Goal: Task Accomplishment & Management: Use online tool/utility

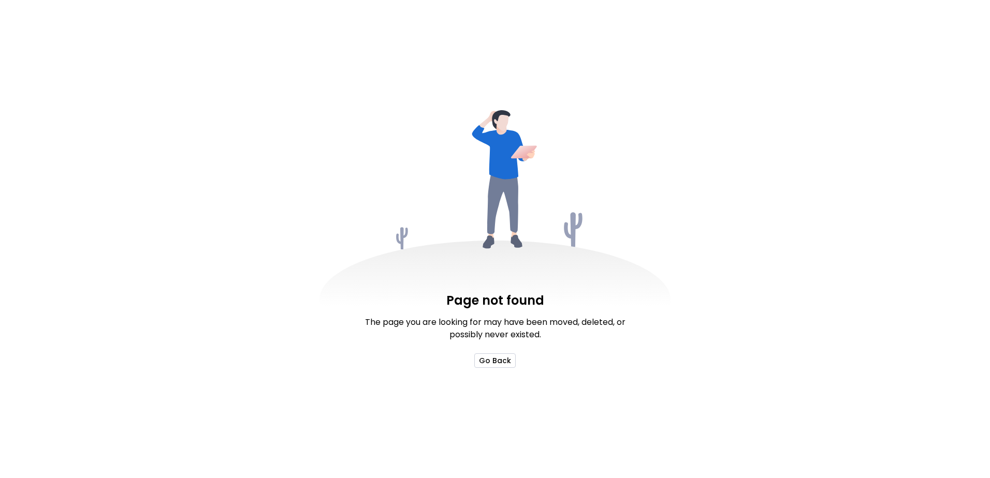
click at [492, 356] on button "Go Back" at bounding box center [494, 361] width 41 height 14
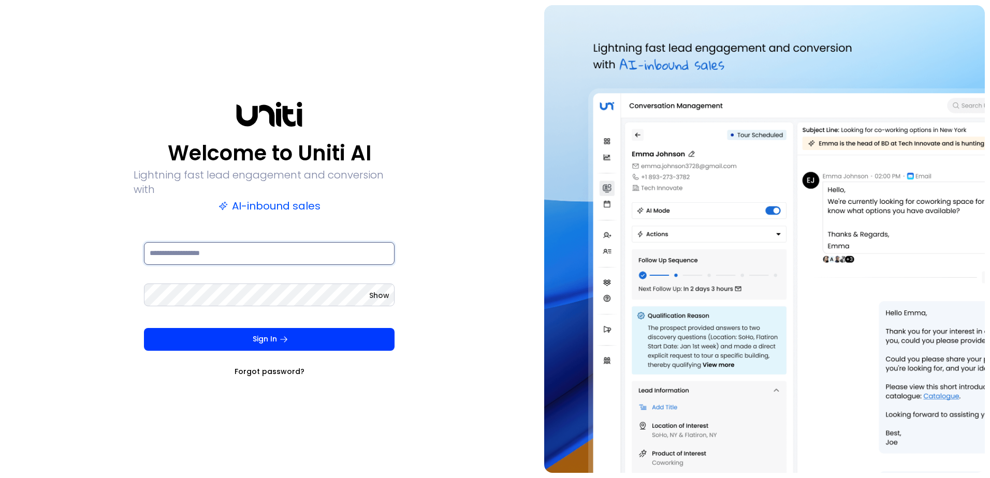
type input "**********"
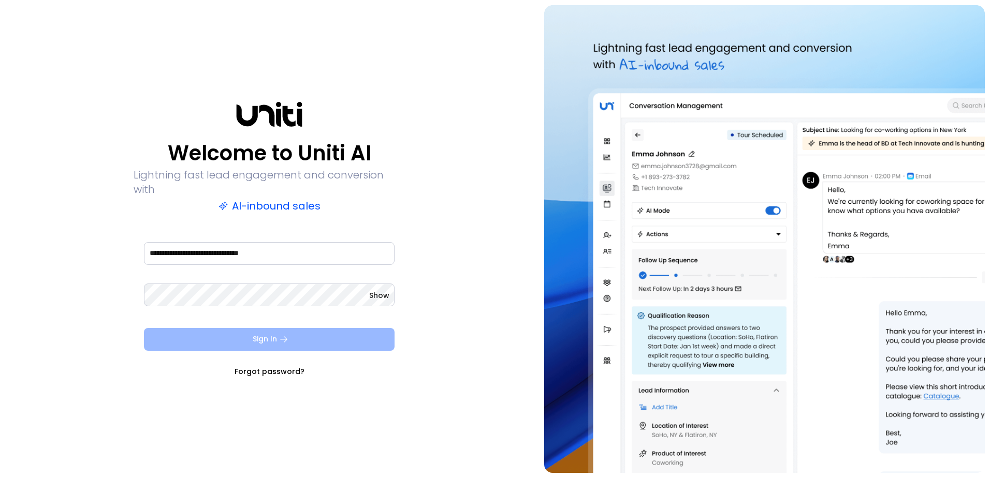
click at [298, 329] on button "Sign In" at bounding box center [269, 339] width 251 height 23
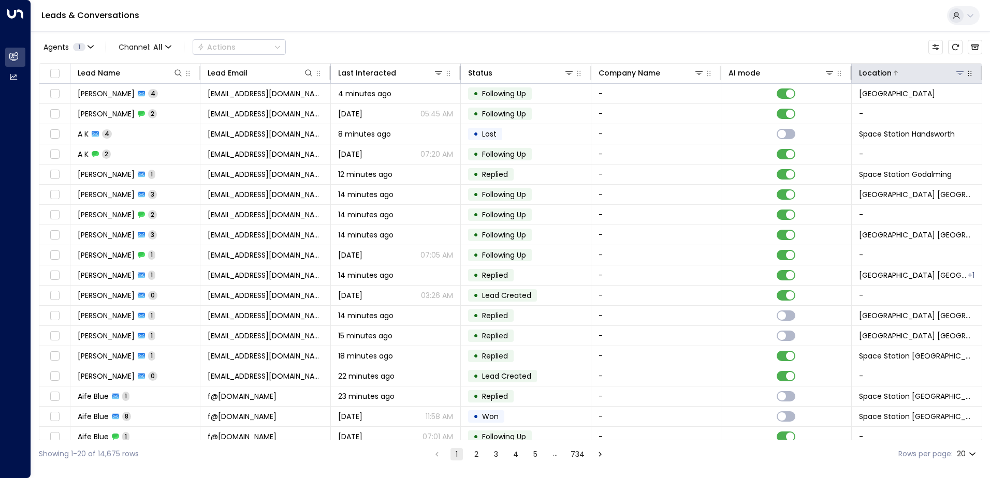
click at [956, 74] on icon at bounding box center [959, 73] width 7 height 4
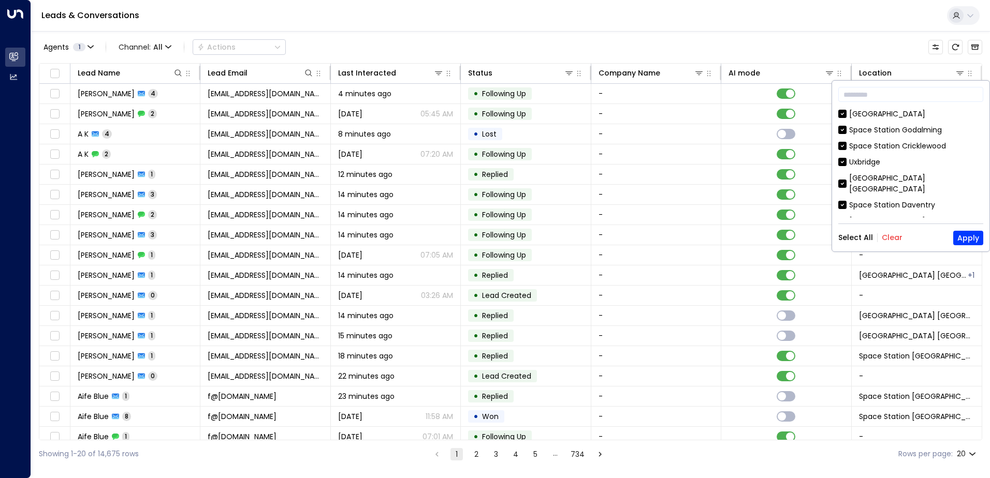
click at [887, 238] on button "Clear" at bounding box center [892, 237] width 21 height 8
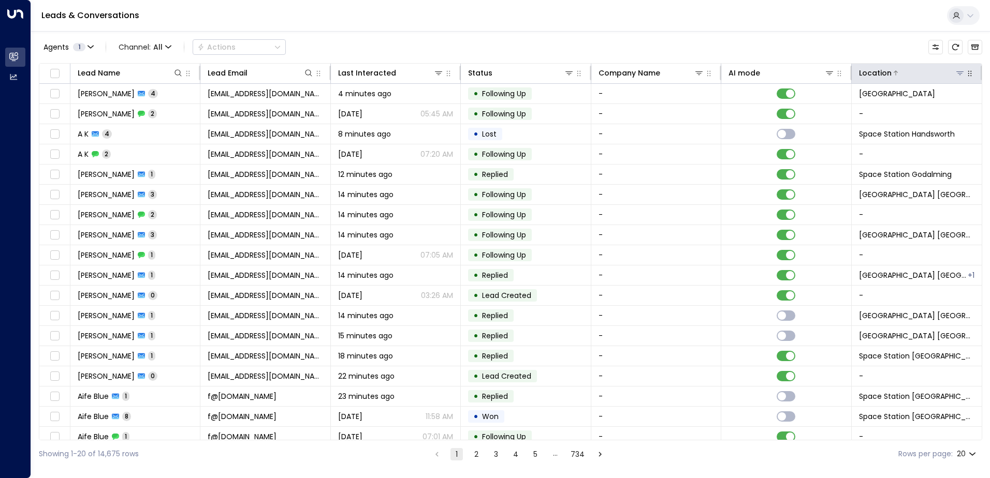
click at [867, 69] on div "Location" at bounding box center [875, 73] width 33 height 12
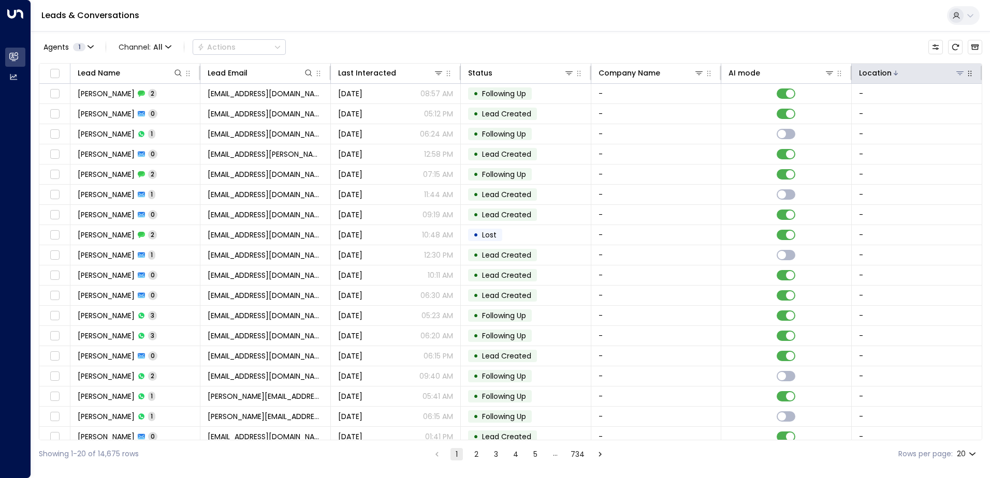
click at [956, 75] on icon at bounding box center [960, 73] width 8 height 8
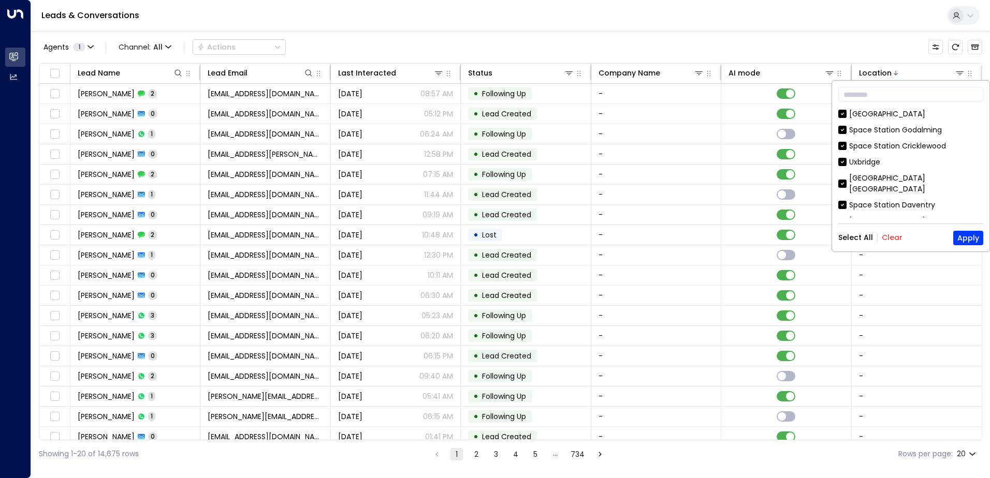
click at [893, 235] on button "Clear" at bounding box center [892, 237] width 21 height 8
click at [886, 97] on input "text" at bounding box center [910, 94] width 145 height 19
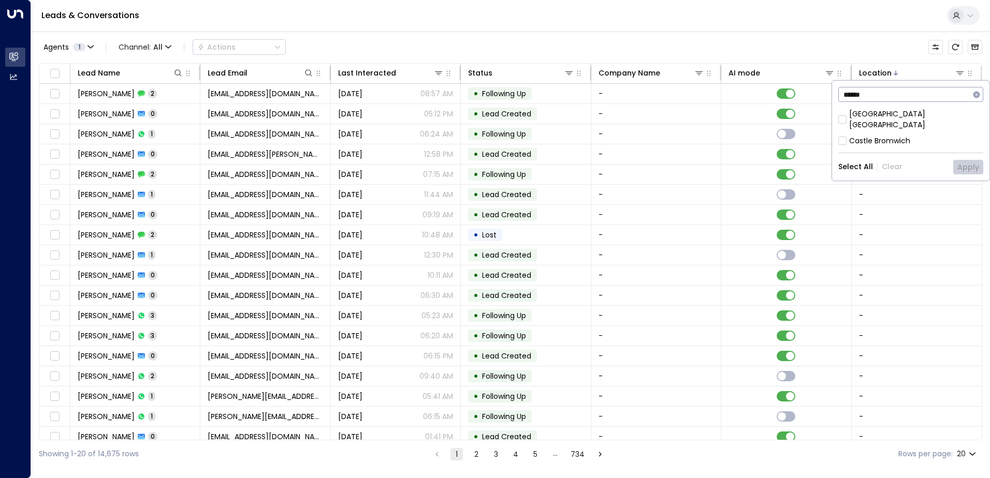
type input "******"
click at [884, 115] on div "Space Station Castle Bromwich" at bounding box center [916, 120] width 134 height 22
click at [963, 160] on button "Apply" at bounding box center [968, 167] width 30 height 14
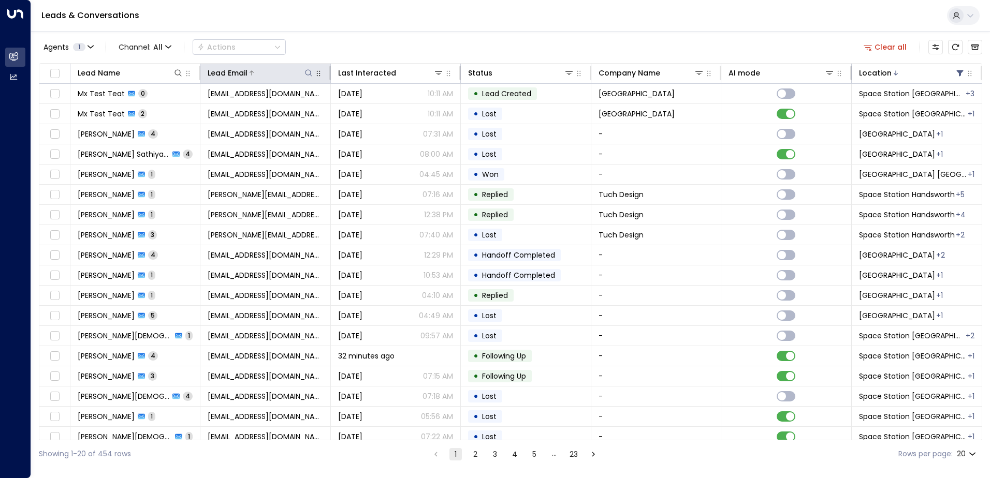
click at [307, 71] on icon at bounding box center [308, 73] width 8 height 8
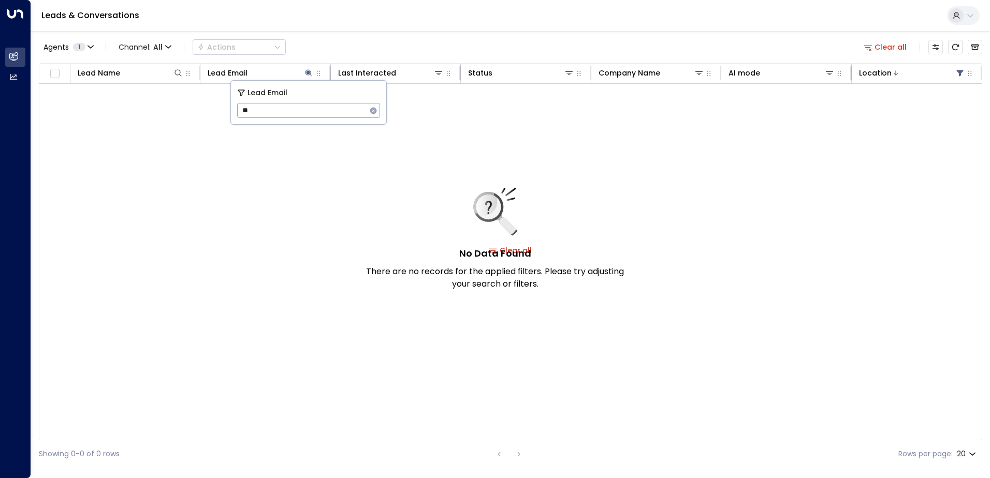
type input "*"
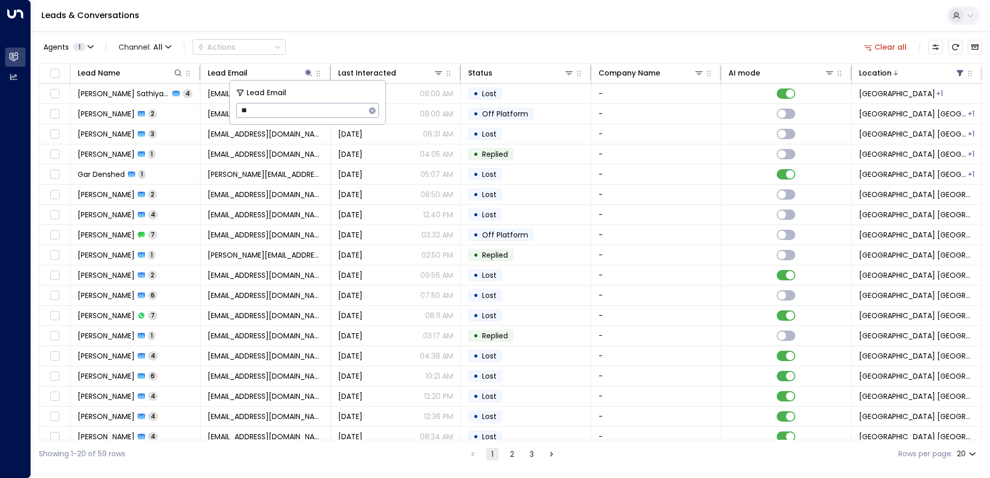
type input "**"
click at [811, 17] on div "Leads & Conversations" at bounding box center [510, 16] width 959 height 32
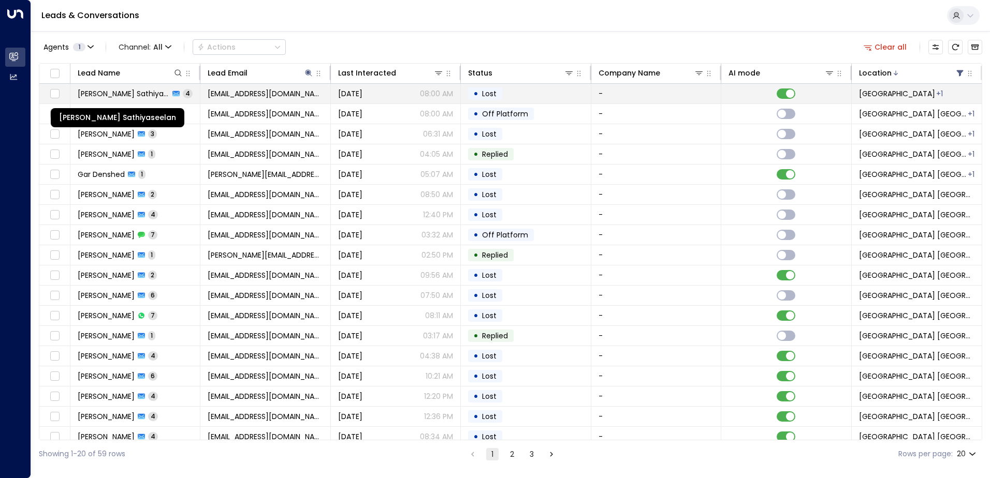
click at [133, 93] on span "Arun Vaithiyalingam Sathiyaseelan" at bounding box center [124, 94] width 92 height 10
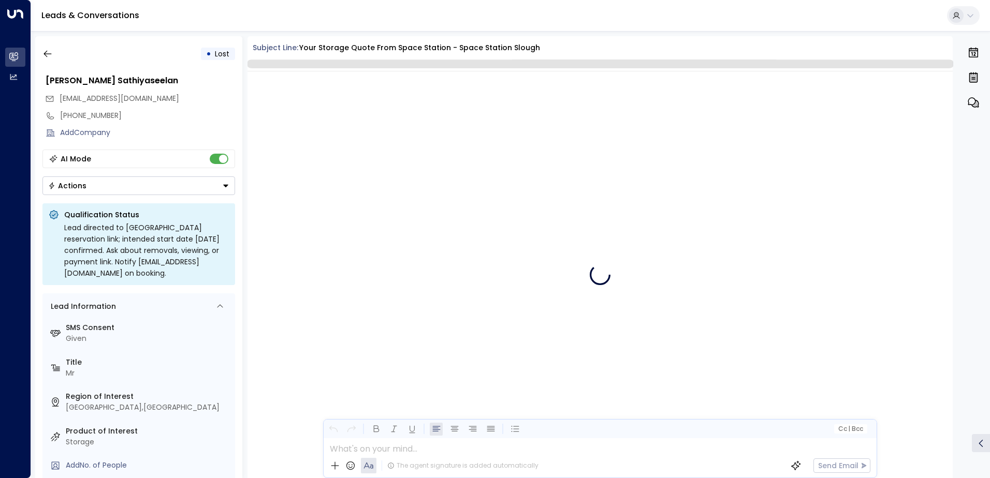
scroll to position [3143, 0]
